Goal: Task Accomplishment & Management: Use online tool/utility

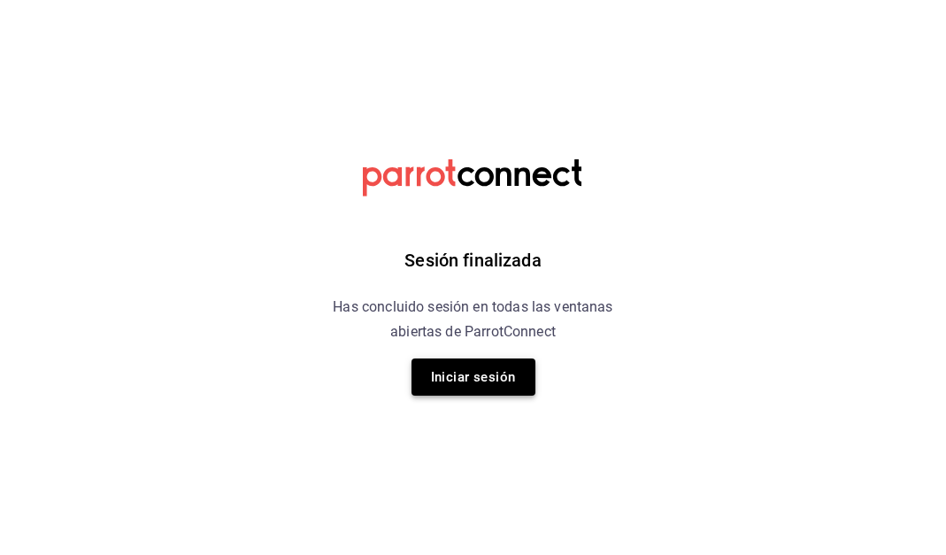
click at [476, 382] on button "Iniciar sesión" at bounding box center [474, 377] width 124 height 37
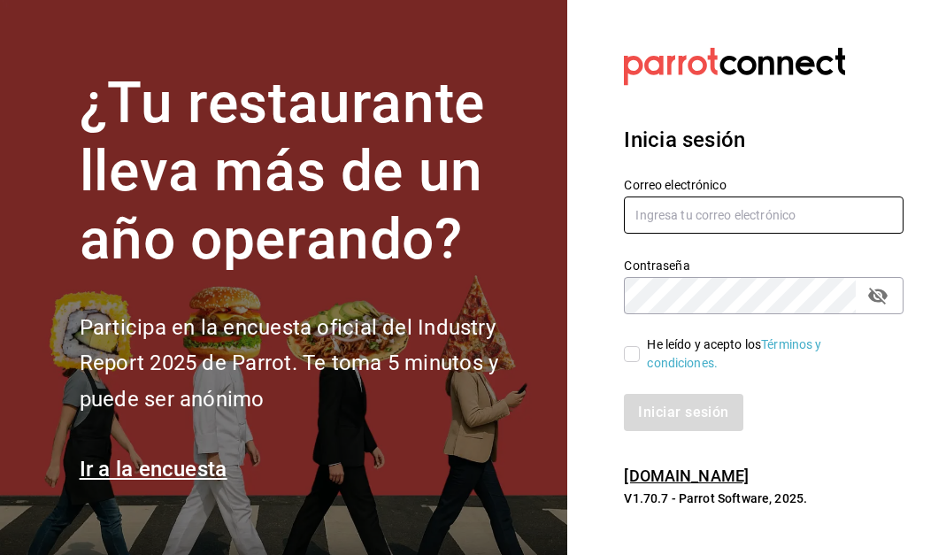
type input "[PERSON_NAME][EMAIL_ADDRESS][PERSON_NAME][DOMAIN_NAME]"
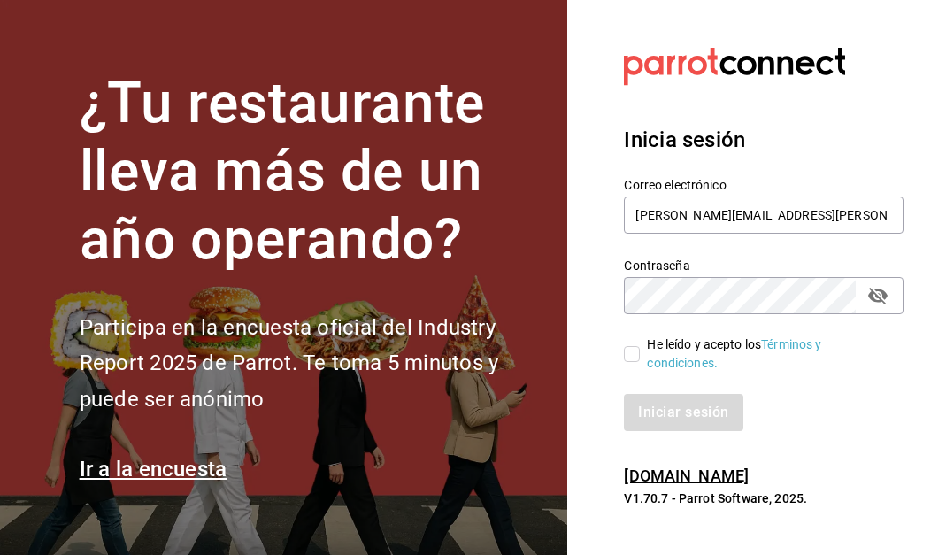
click at [635, 355] on input "He leído y acepto los Términos y condiciones." at bounding box center [632, 354] width 16 height 16
checkbox input "true"
click at [668, 412] on button "Iniciar sesión" at bounding box center [684, 412] width 120 height 37
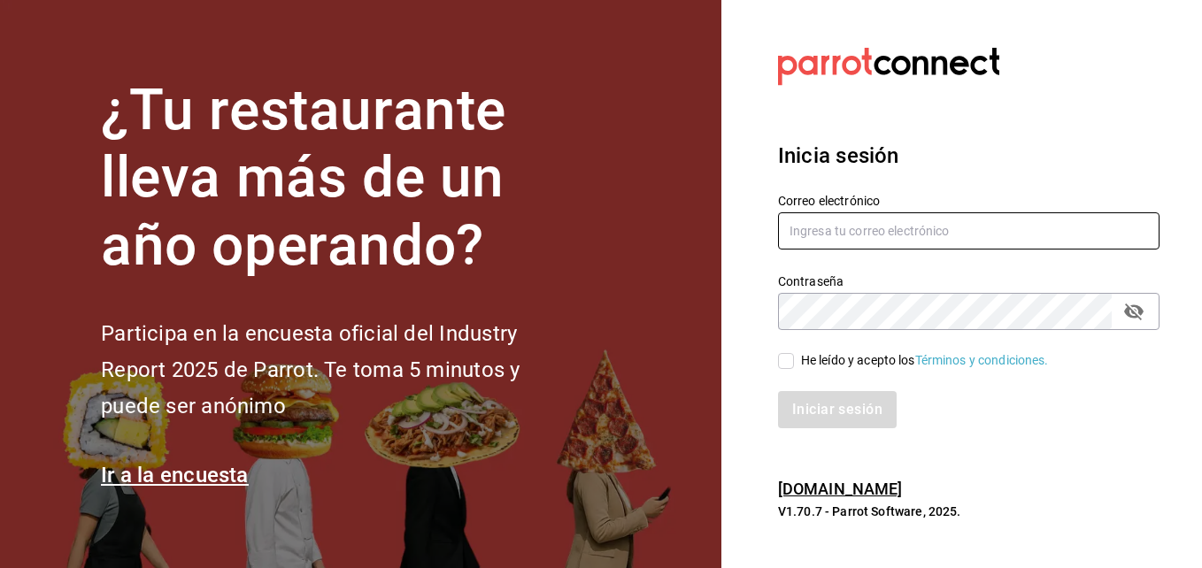
type input "[PERSON_NAME][EMAIL_ADDRESS][PERSON_NAME][DOMAIN_NAME]"
click at [791, 361] on input "He leído y acepto los Términos y condiciones." at bounding box center [786, 361] width 16 height 16
checkbox input "true"
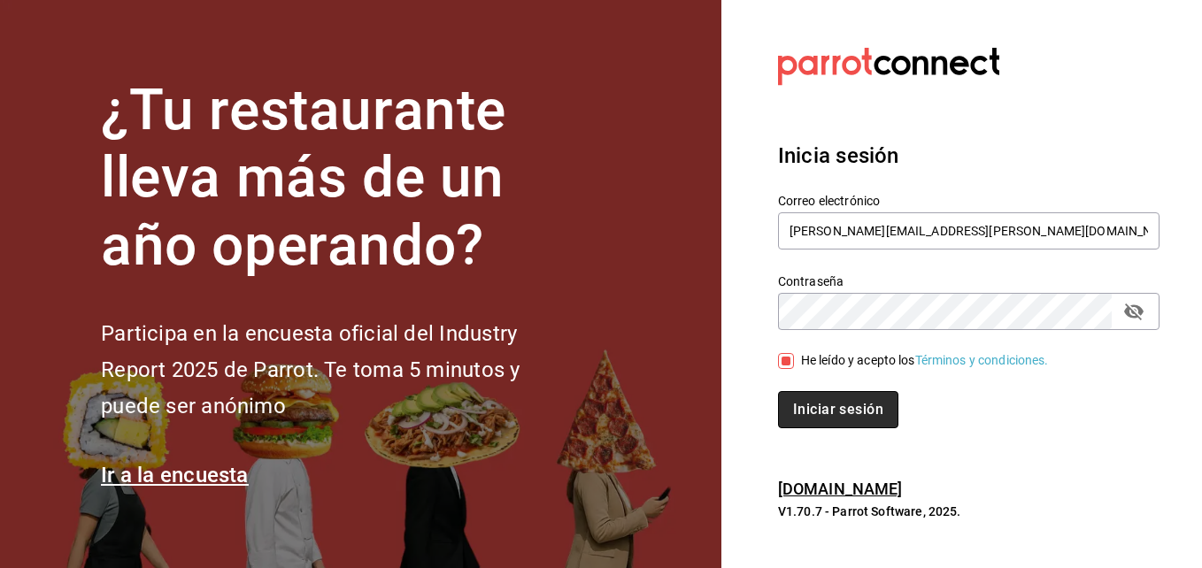
click at [823, 409] on button "Iniciar sesión" at bounding box center [838, 409] width 120 height 37
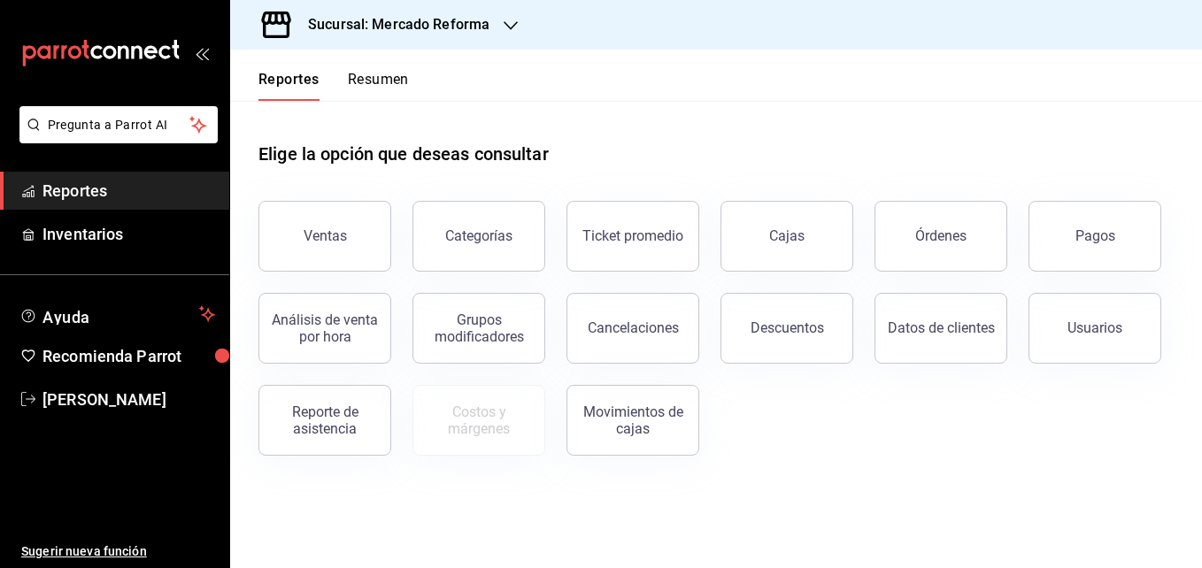
click at [506, 25] on icon "button" at bounding box center [511, 26] width 14 height 14
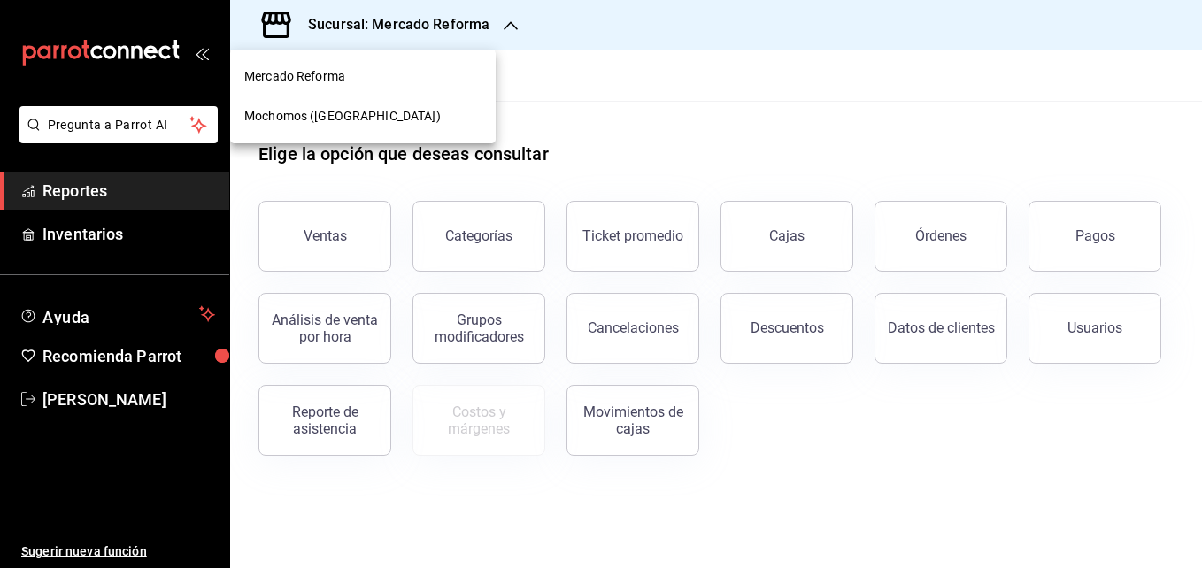
click at [381, 117] on div "Mochomos ([GEOGRAPHIC_DATA])" at bounding box center [362, 116] width 237 height 19
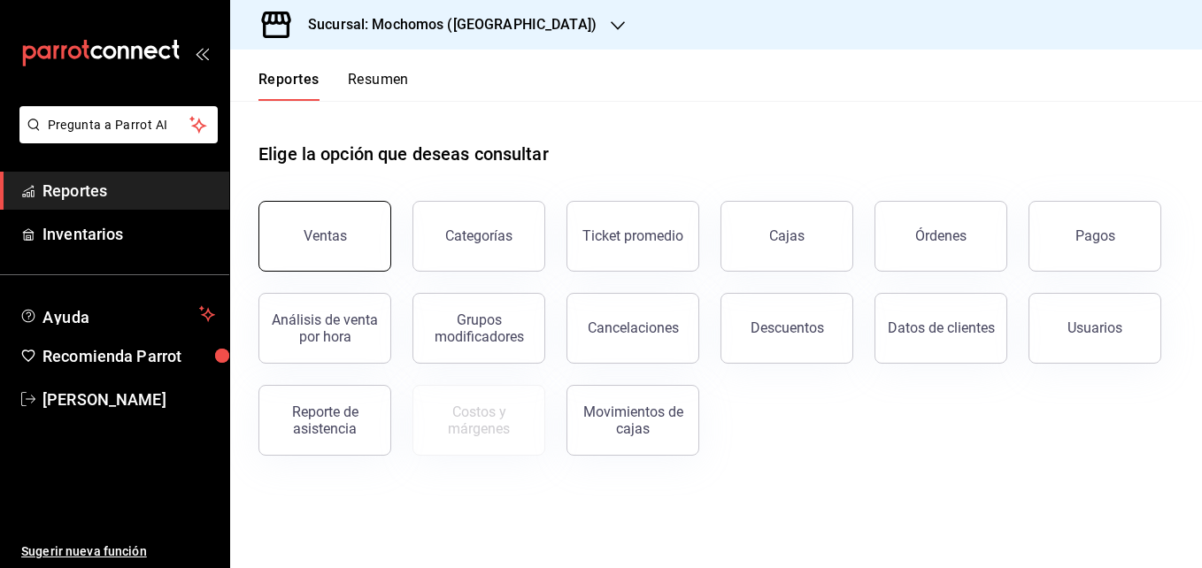
click at [334, 240] on div "Ventas" at bounding box center [325, 236] width 43 height 17
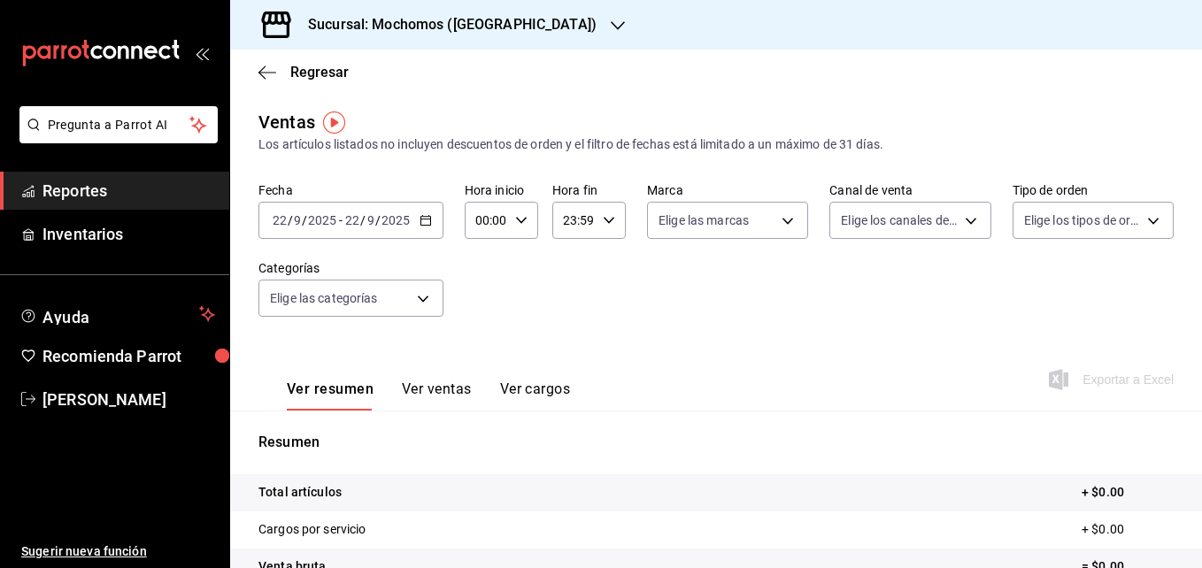
click at [426, 222] on icon "button" at bounding box center [426, 220] width 12 height 12
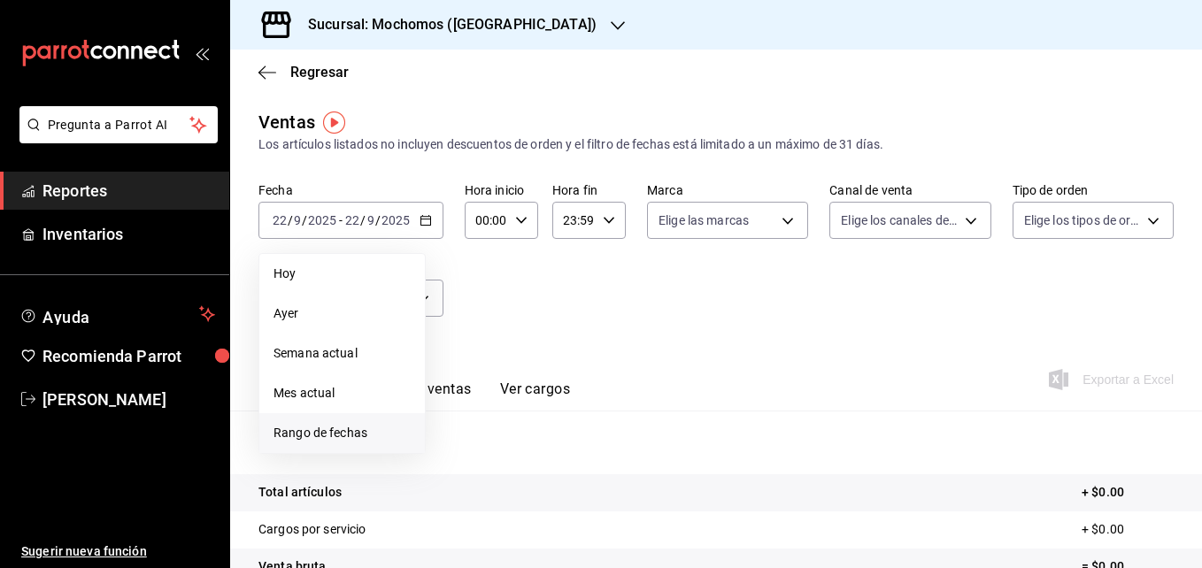
click at [310, 432] on span "Rango de fechas" at bounding box center [342, 433] width 137 height 19
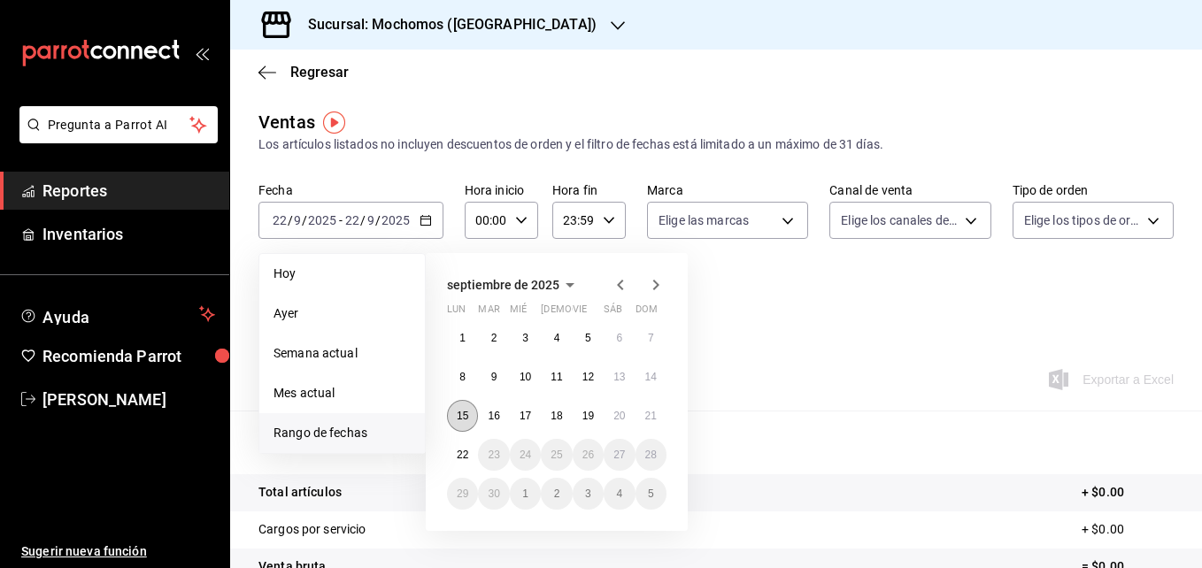
click at [459, 417] on abbr "15" at bounding box center [463, 416] width 12 height 12
click at [461, 449] on abbr "22" at bounding box center [463, 455] width 12 height 12
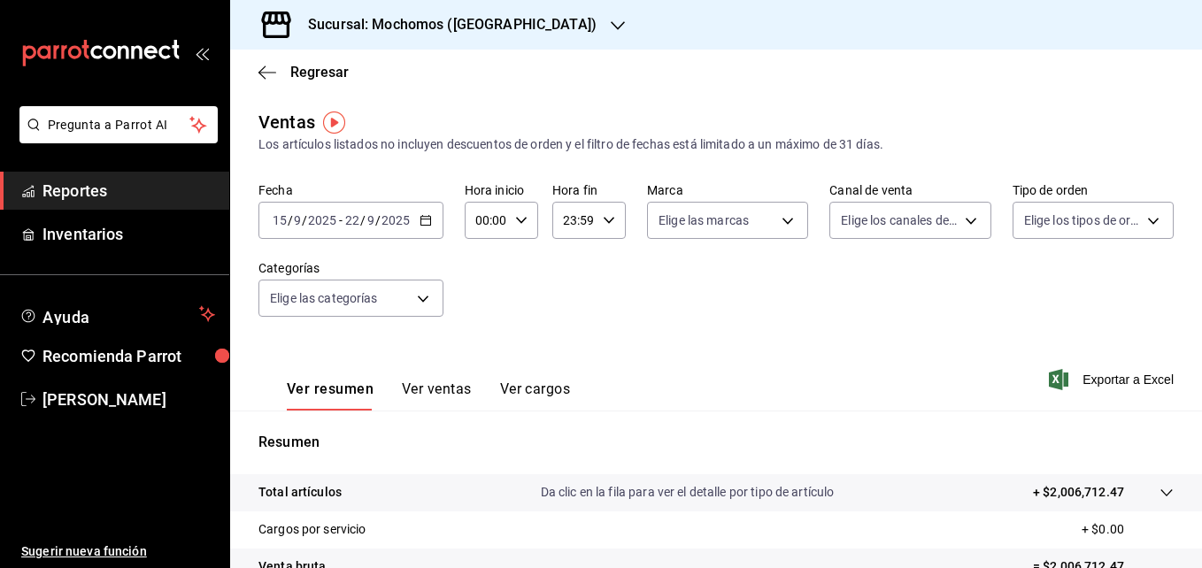
click at [517, 219] on icon "button" at bounding box center [521, 220] width 12 height 12
click at [486, 353] on span "05" at bounding box center [482, 353] width 8 height 14
type input "05:00"
click at [605, 216] on div at bounding box center [601, 284] width 1202 height 568
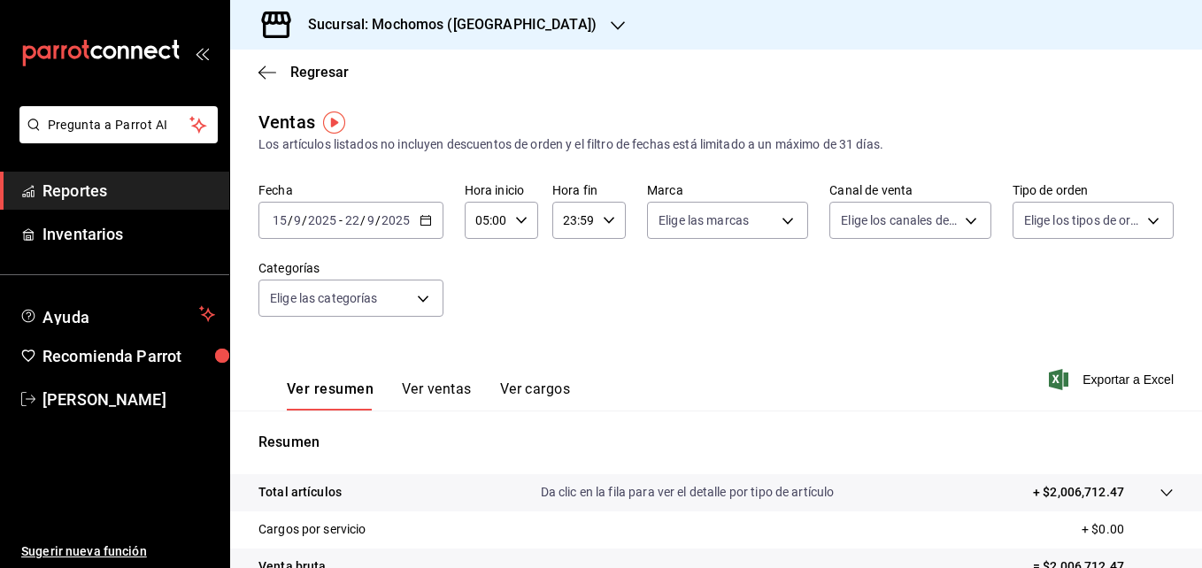
click at [605, 216] on icon "button" at bounding box center [609, 220] width 12 height 12
click at [569, 322] on span "05" at bounding box center [568, 326] width 8 height 14
type input "05:59"
click at [1102, 379] on div at bounding box center [601, 284] width 1202 height 568
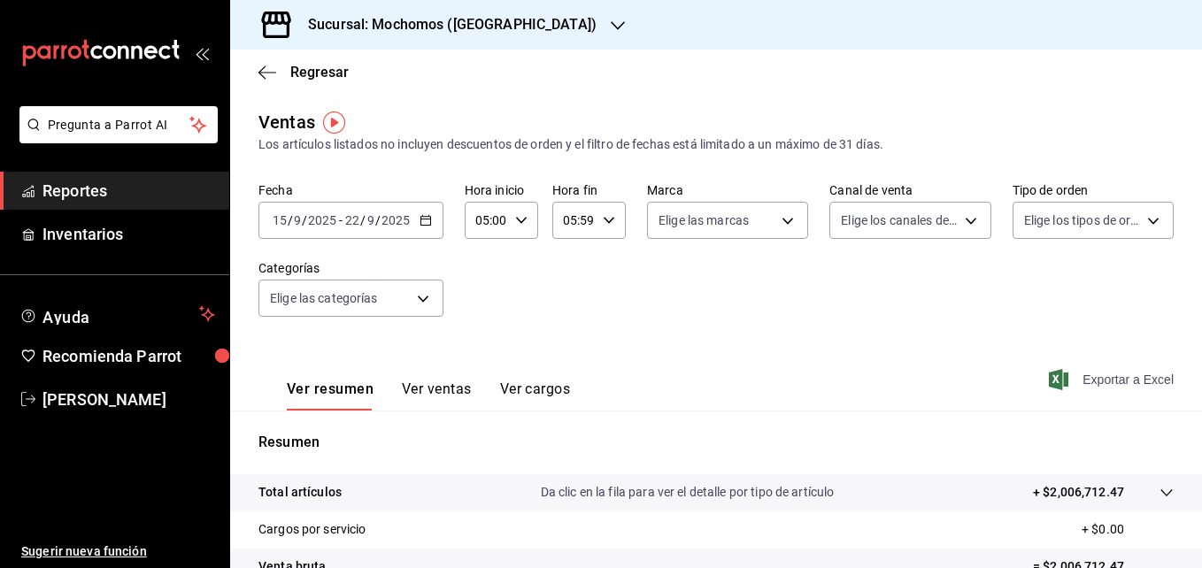
click at [1105, 380] on span "Exportar a Excel" at bounding box center [1113, 379] width 121 height 21
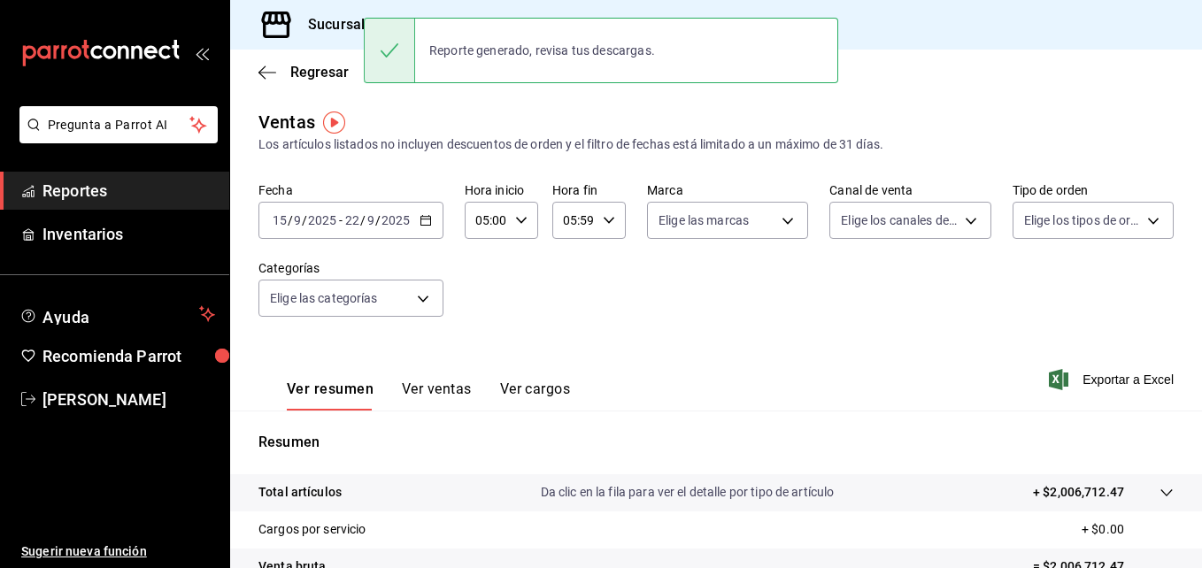
click at [427, 221] on icon "button" at bounding box center [426, 220] width 12 height 12
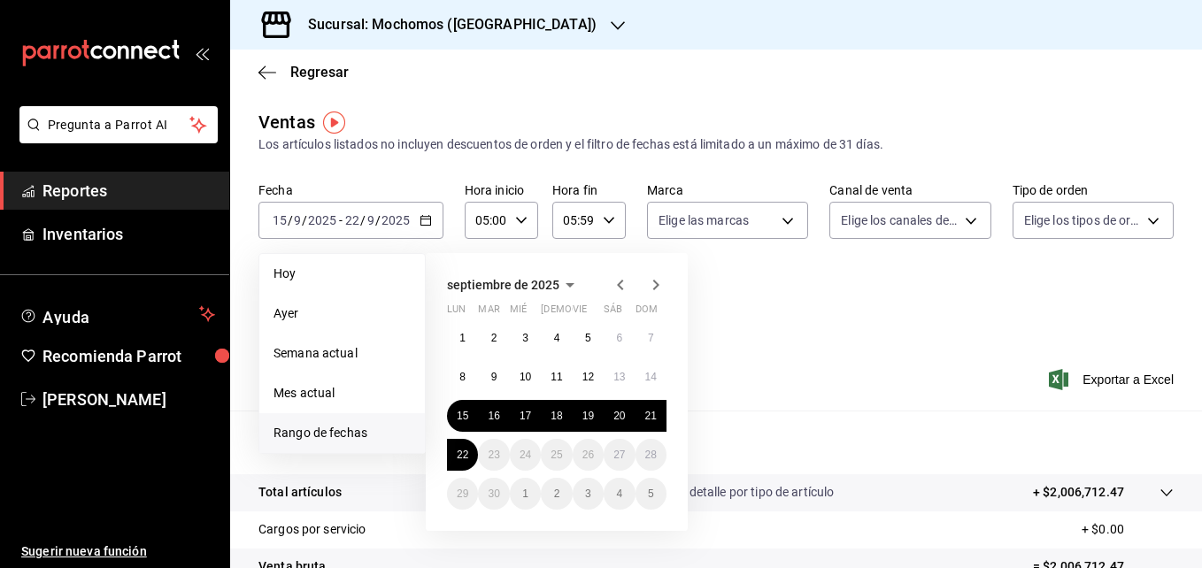
click at [619, 286] on icon "button" at bounding box center [620, 285] width 6 height 11
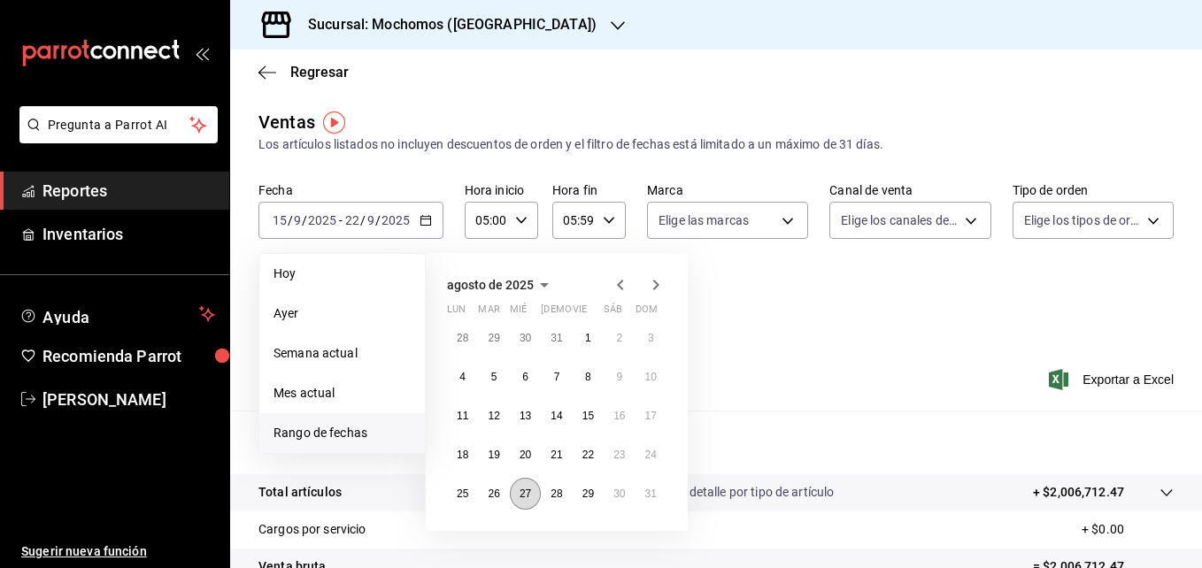
click at [524, 493] on abbr "27" at bounding box center [526, 494] width 12 height 12
click at [553, 493] on abbr "28" at bounding box center [557, 494] width 12 height 12
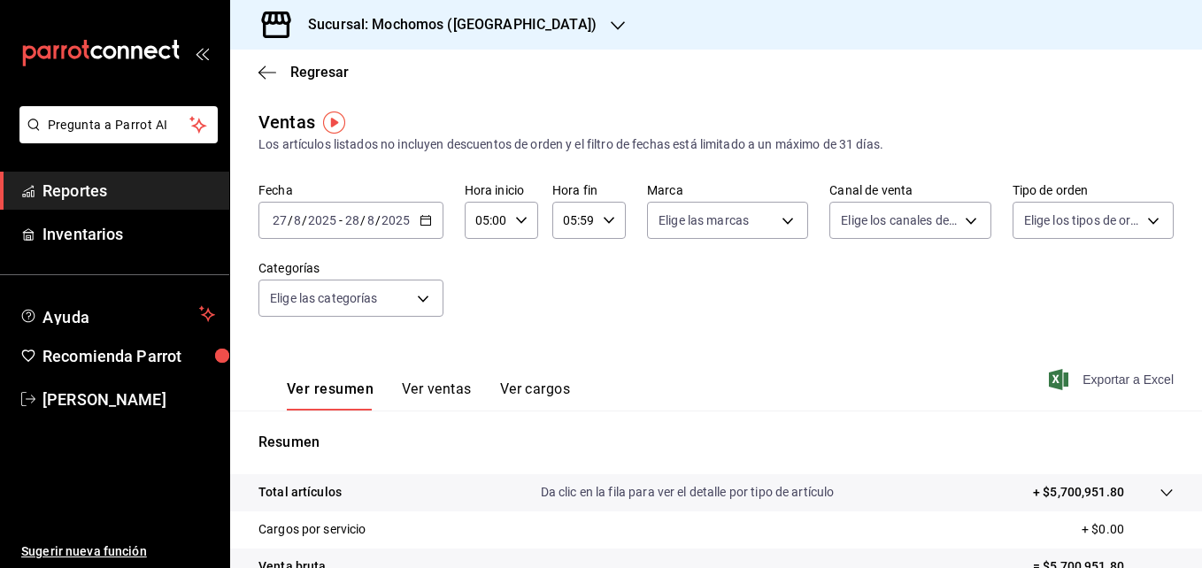
click at [1090, 377] on span "Exportar a Excel" at bounding box center [1113, 379] width 121 height 21
